Goal: Navigation & Orientation: Find specific page/section

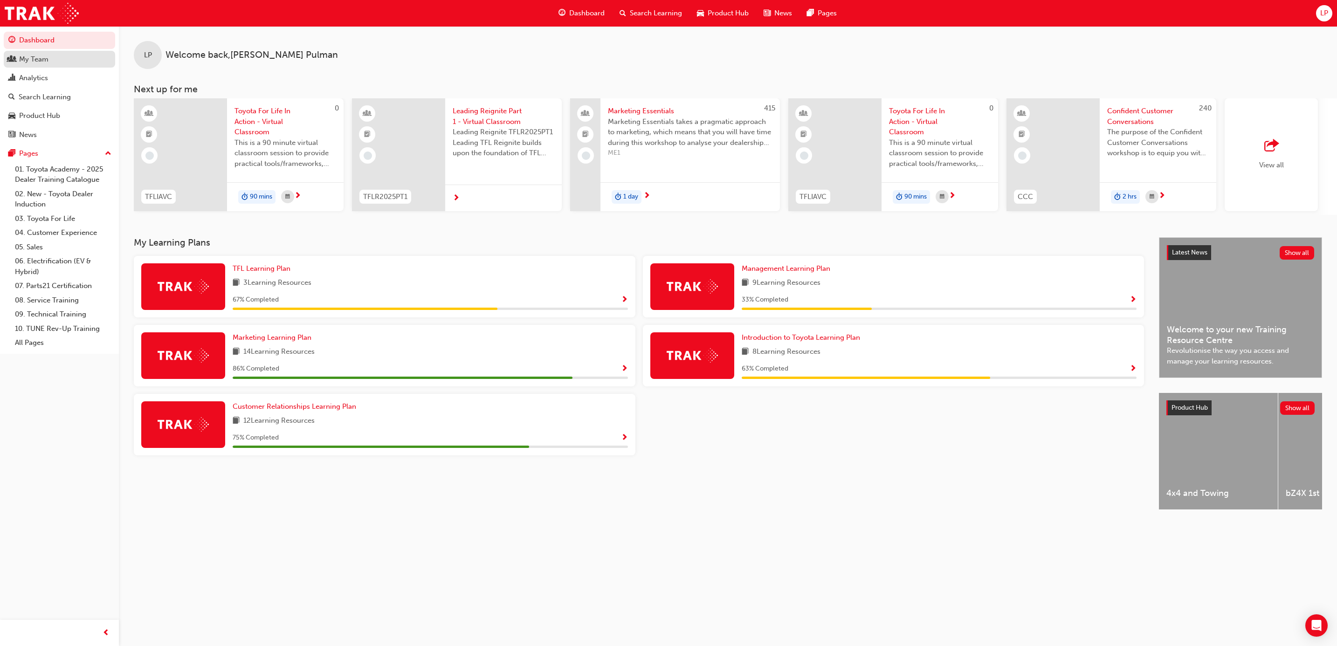
click at [35, 59] on div "My Team" at bounding box center [33, 59] width 29 height 11
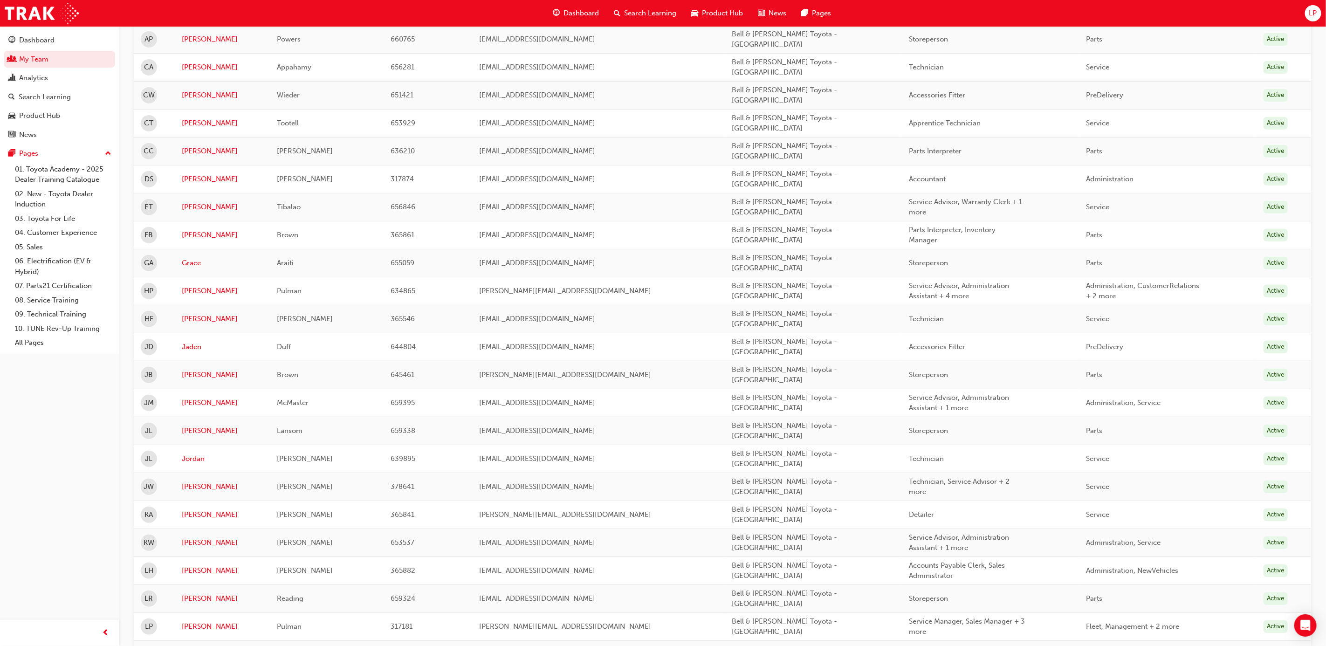
scroll to position [280, 0]
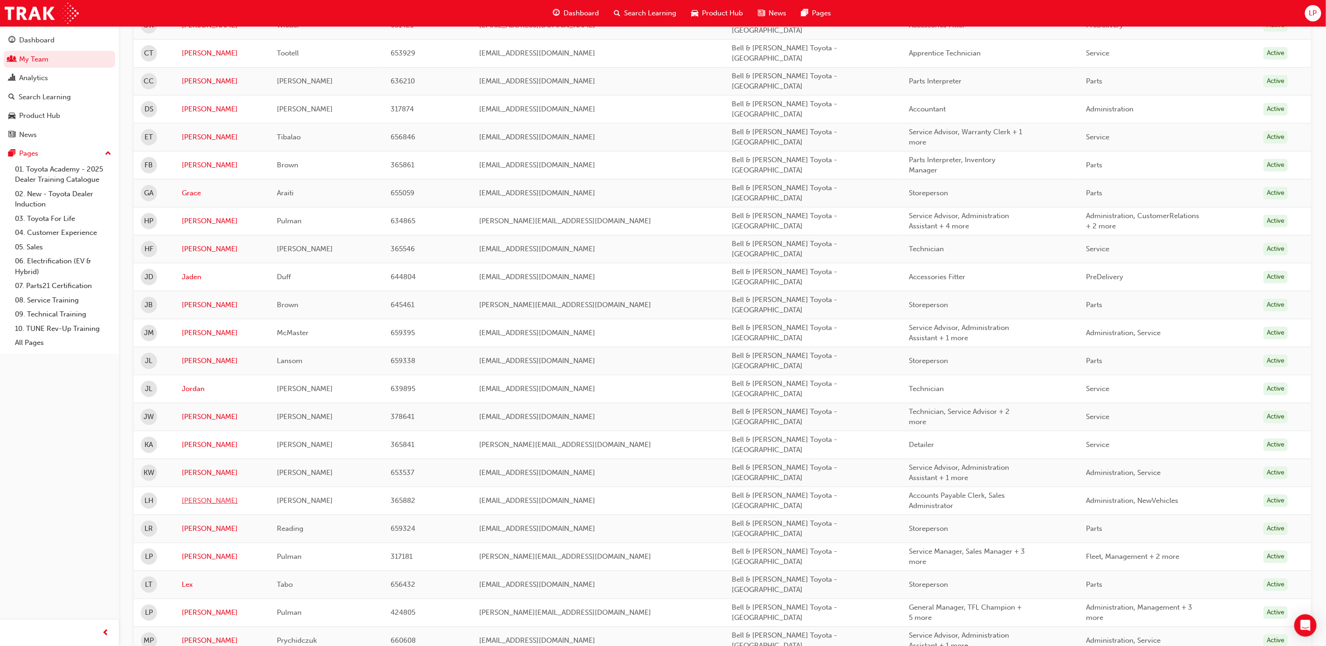
click at [191, 495] on link "[PERSON_NAME]" at bounding box center [222, 500] width 81 height 11
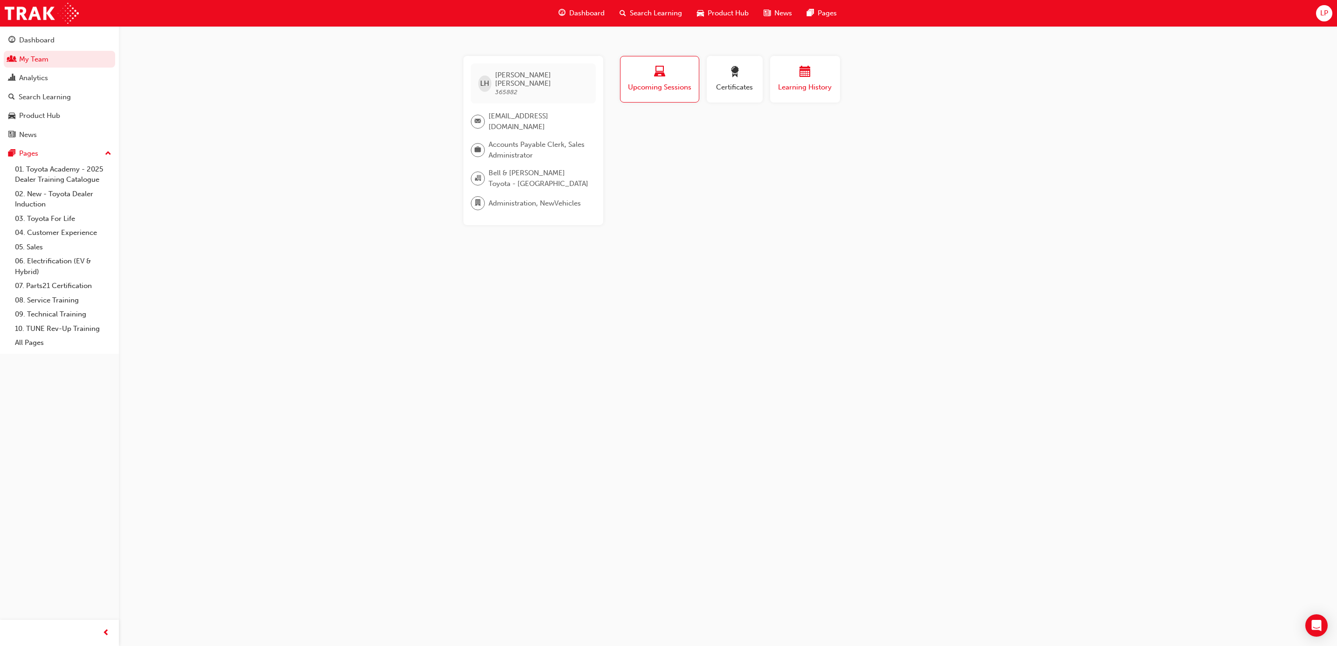
click at [825, 70] on div "button" at bounding box center [805, 73] width 56 height 14
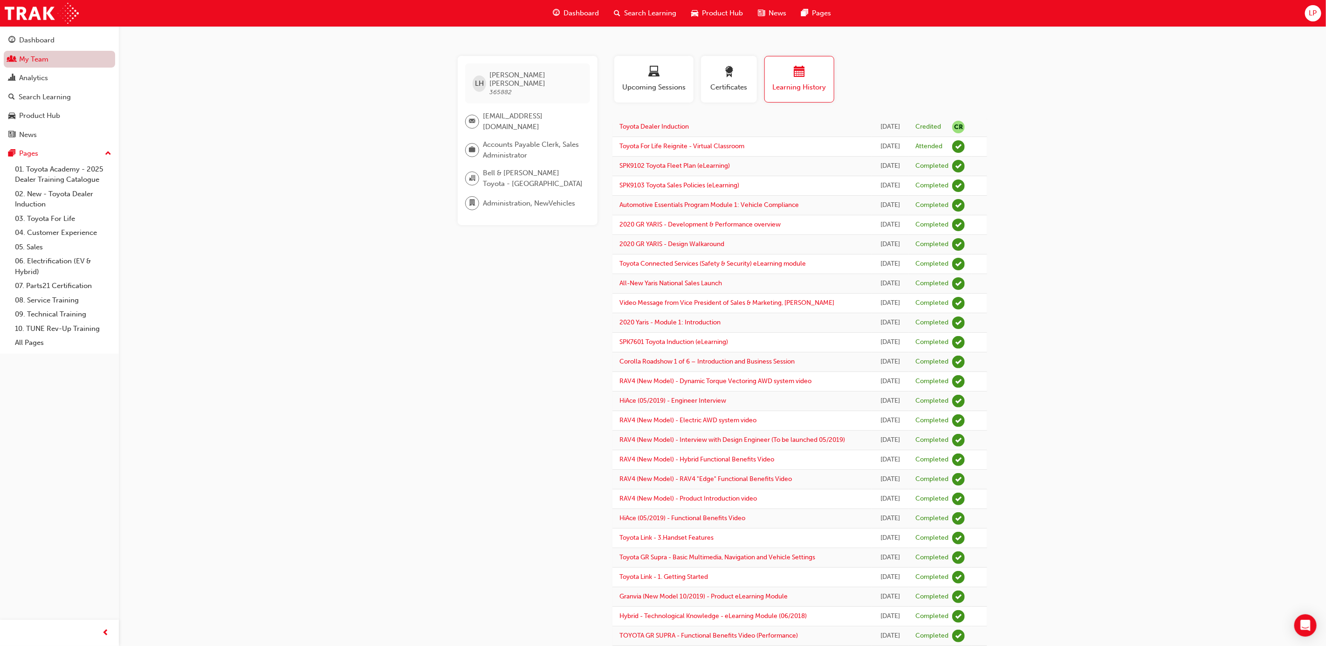
click at [39, 57] on link "My Team" at bounding box center [59, 59] width 111 height 17
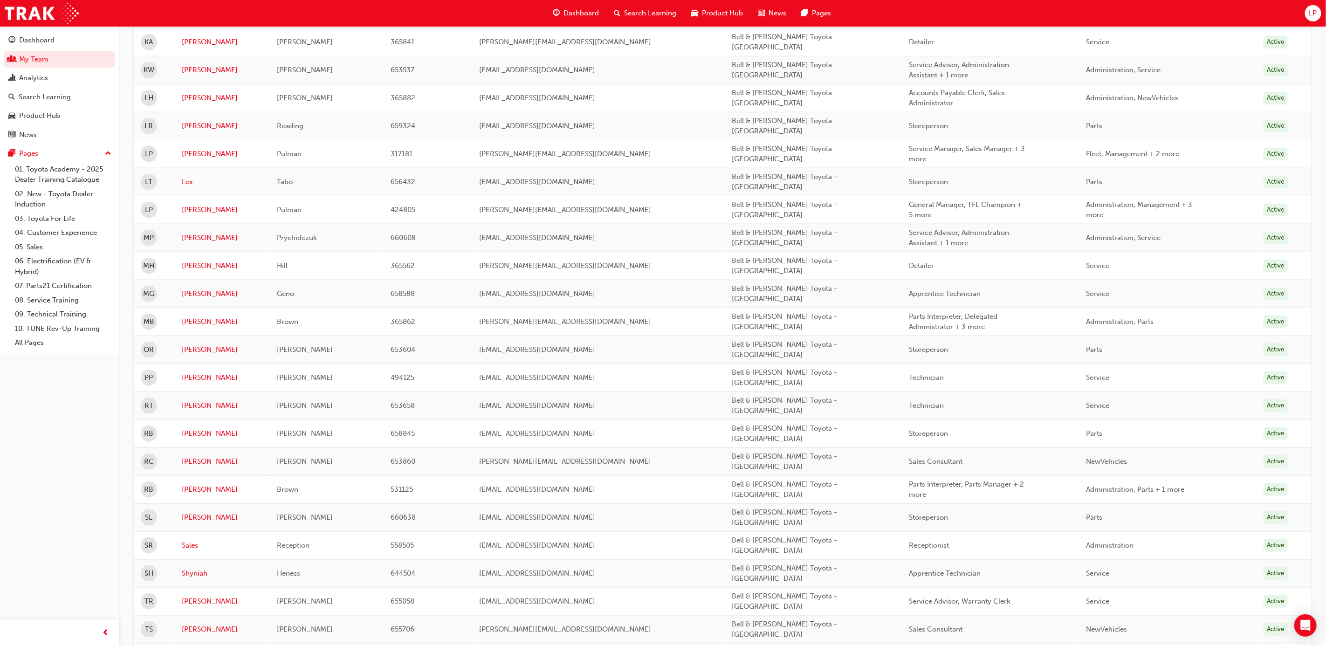
scroll to position [735, 0]
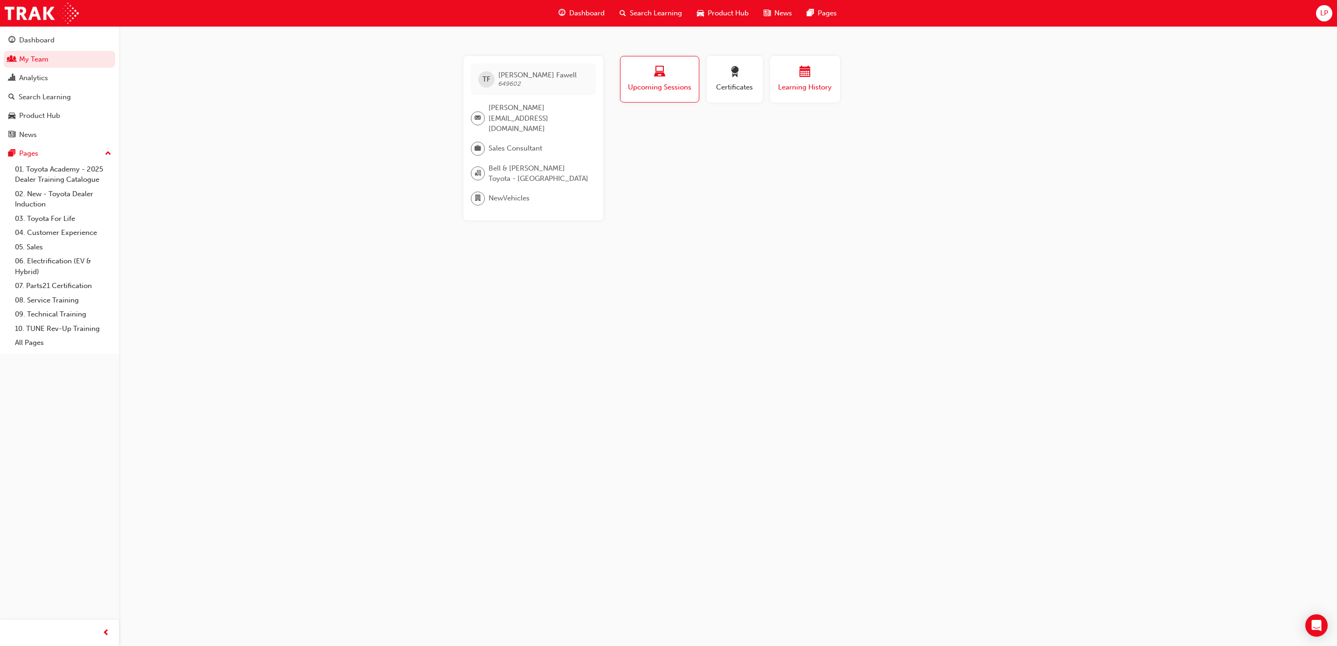
click at [807, 66] on span "calendar-icon" at bounding box center [804, 72] width 11 height 13
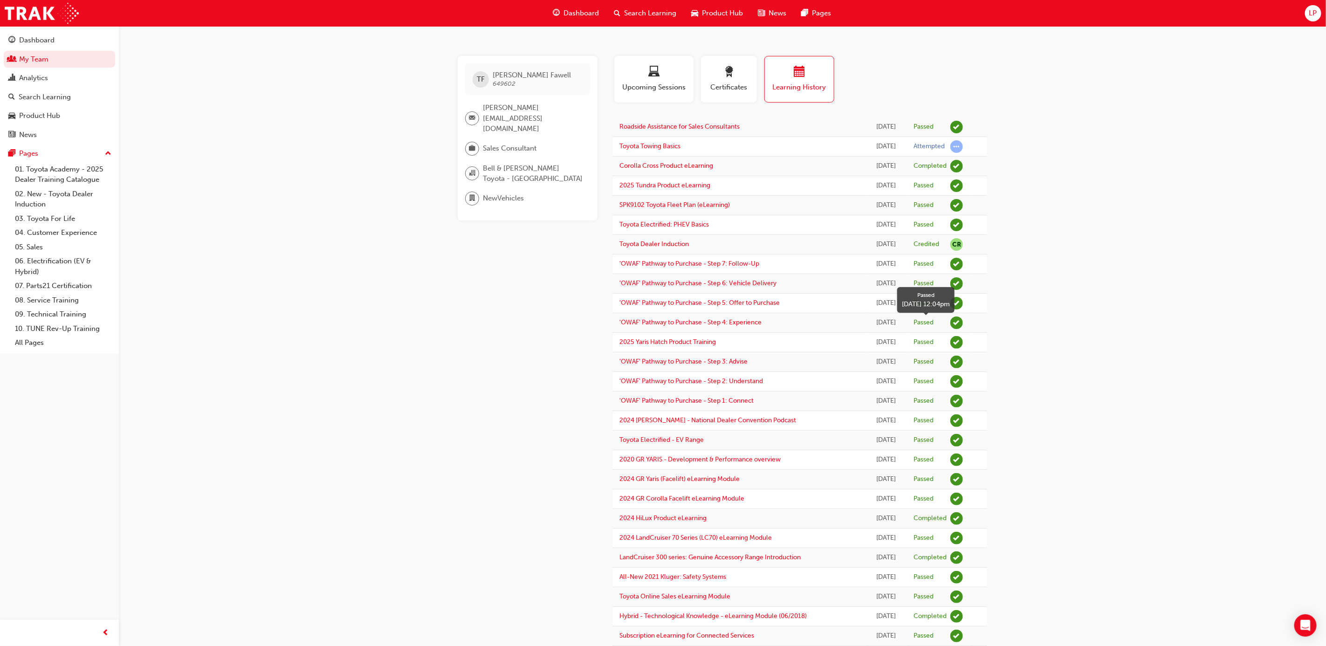
scroll to position [515, 0]
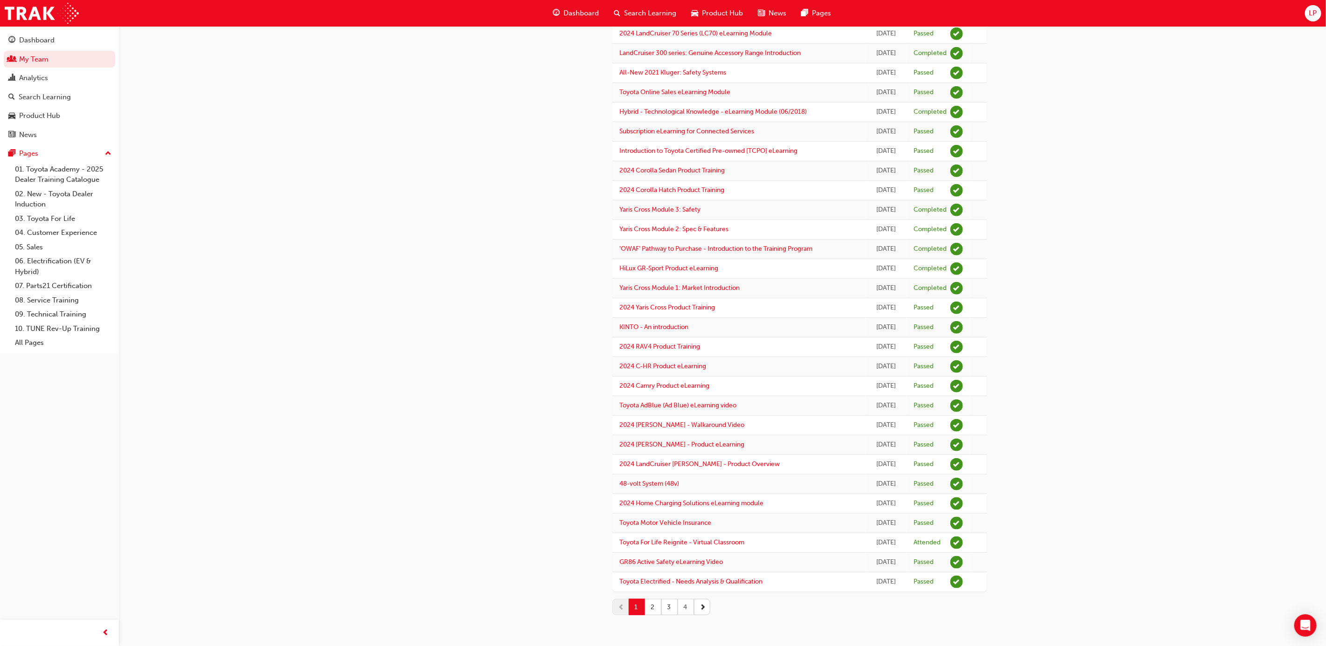
click at [684, 606] on button "4" at bounding box center [686, 607] width 16 height 16
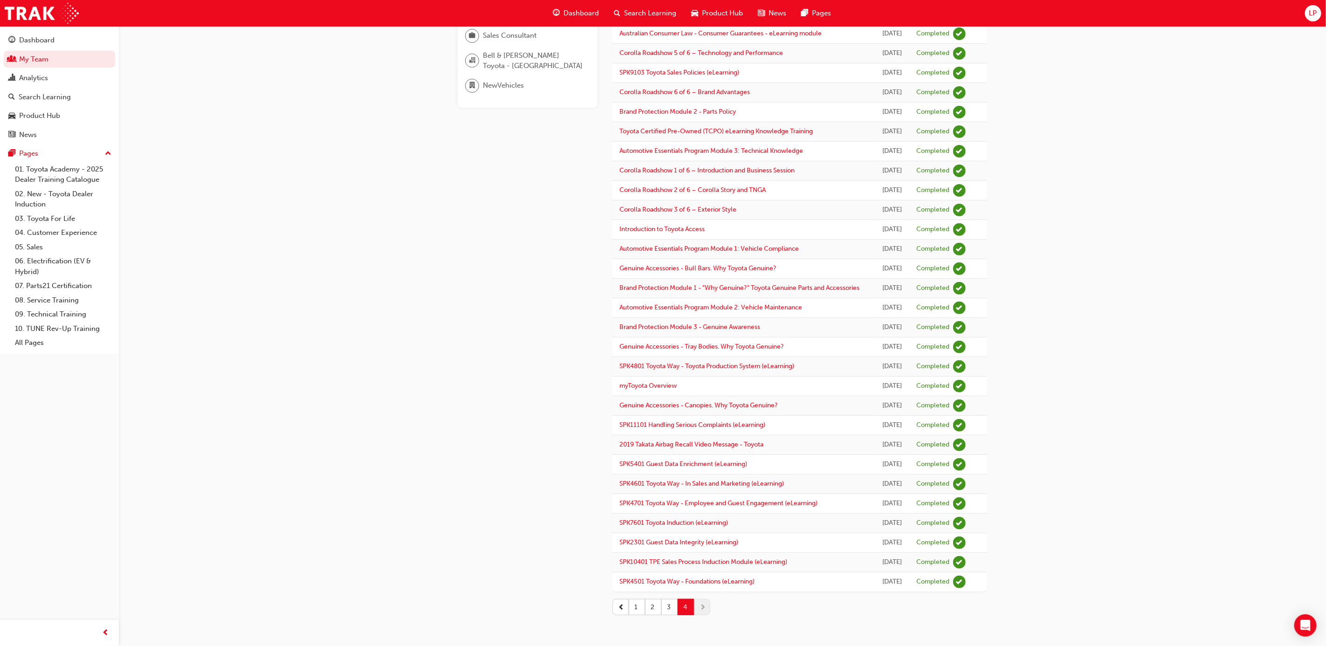
scroll to position [49, 0]
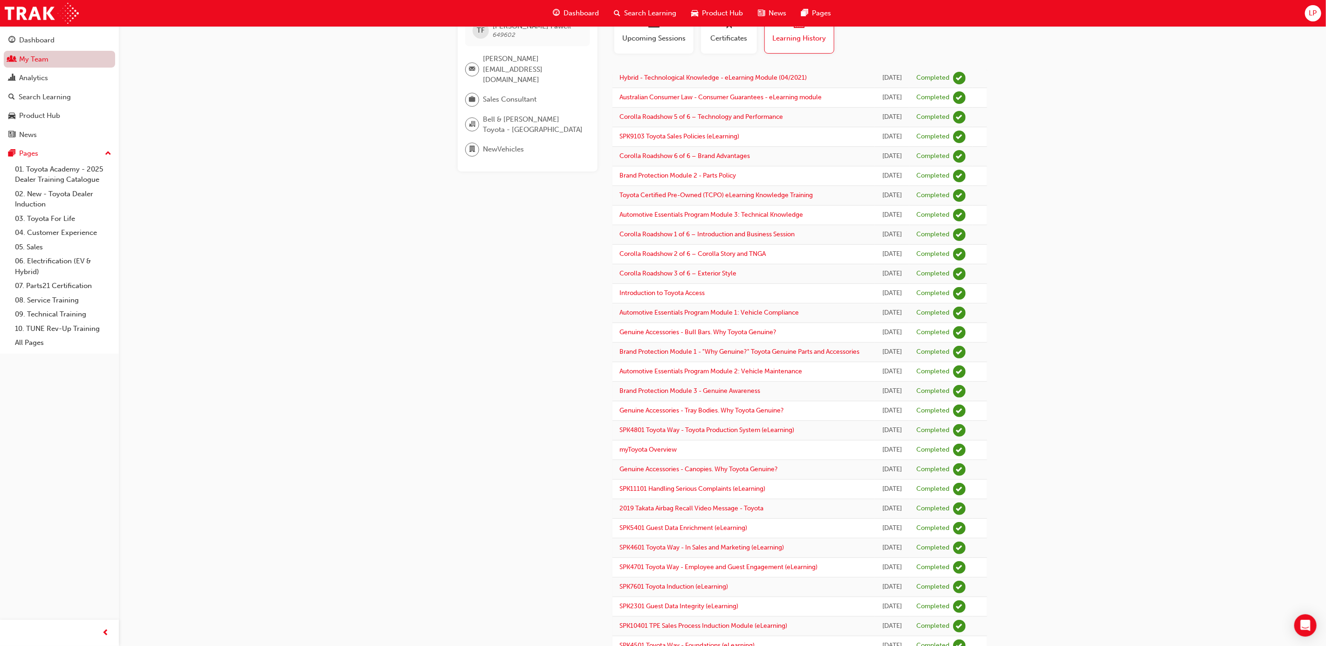
click at [59, 56] on link "My Team" at bounding box center [59, 59] width 111 height 17
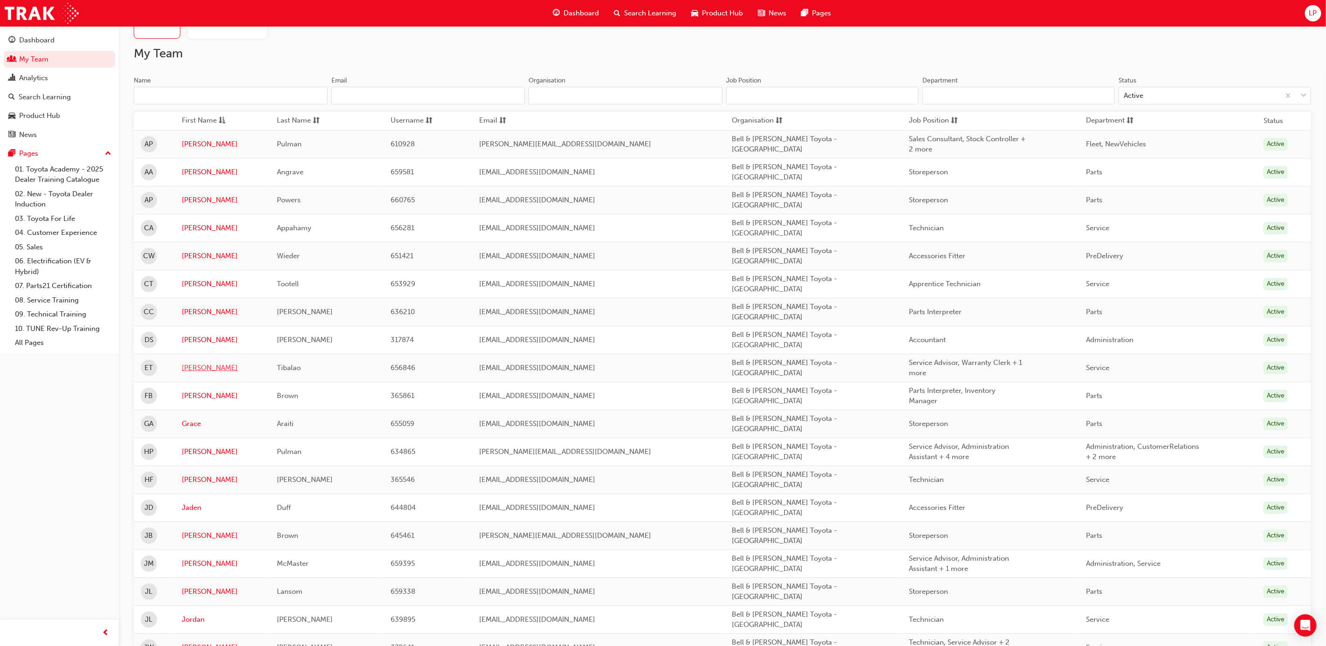
click at [192, 363] on link "[PERSON_NAME]" at bounding box center [222, 368] width 81 height 11
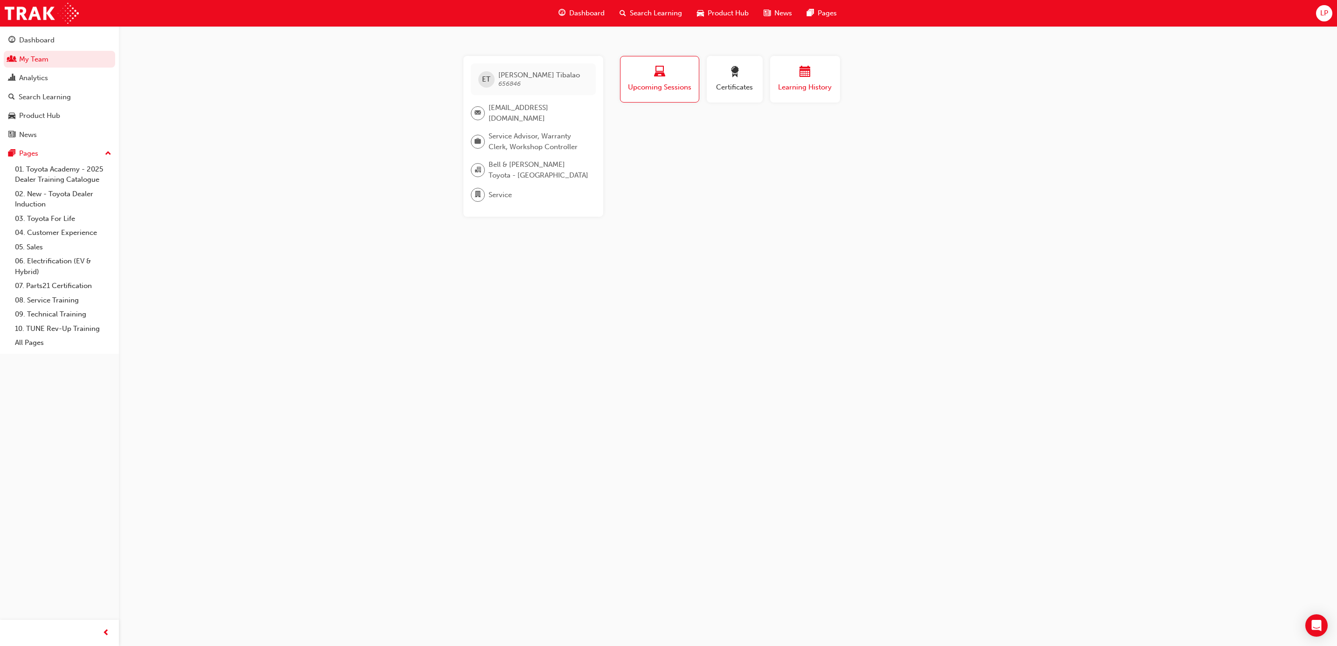
click at [825, 77] on div "button" at bounding box center [805, 73] width 56 height 14
